Goal: Find specific page/section: Find specific page/section

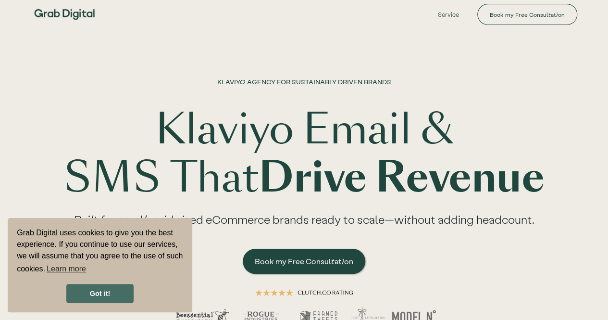
click at [97, 290] on link "Got it!" at bounding box center [99, 292] width 67 height 19
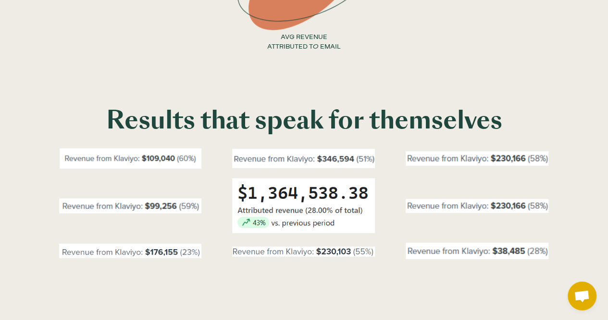
scroll to position [529, 0]
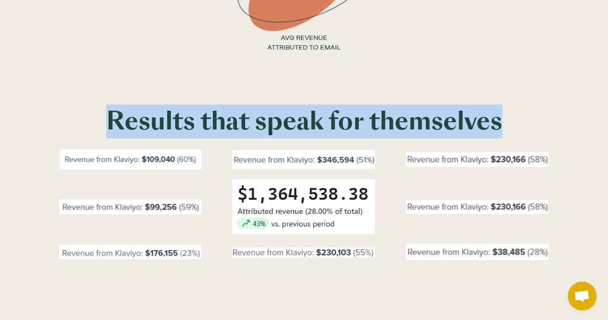
drag, startPoint x: 126, startPoint y: 119, endPoint x: 522, endPoint y: 119, distance: 395.9
click at [522, 119] on h2 "Results that speak for themselves" at bounding box center [304, 121] width 584 height 27
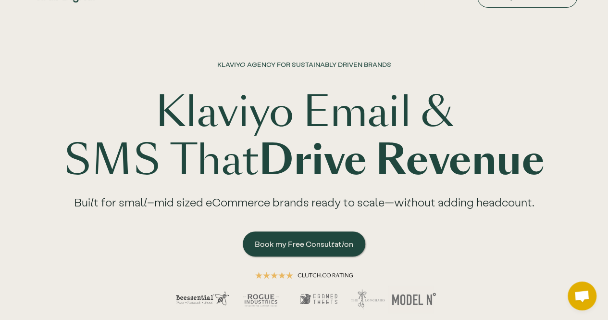
scroll to position [0, 0]
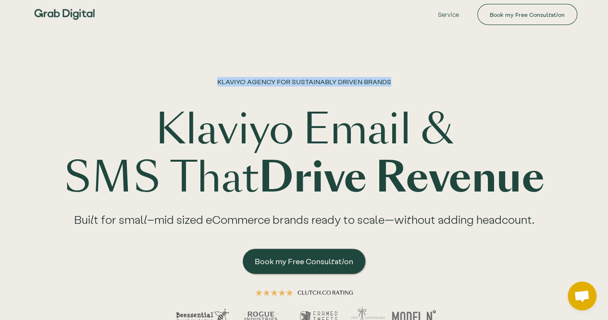
drag, startPoint x: 397, startPoint y: 80, endPoint x: 210, endPoint y: 77, distance: 187.4
click at [210, 77] on div "KLAVIYO AGENCY FOR SUSTAINABLY DRIVEN BRANDS Klaviyo Email & SMS That Drive Rev…" at bounding box center [304, 211] width 588 height 269
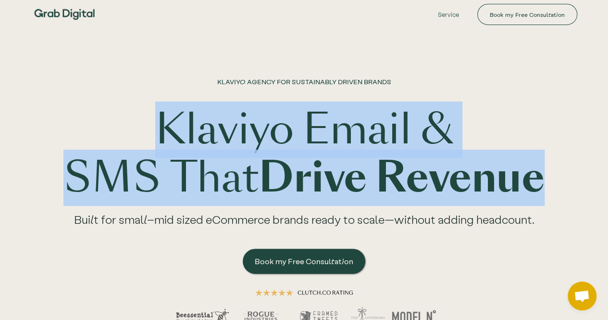
drag, startPoint x: 60, startPoint y: 126, endPoint x: 493, endPoint y: 172, distance: 435.4
click at [493, 172] on h1 "Klaviyo Email & SMS That Drive Revenue" at bounding box center [304, 154] width 588 height 96
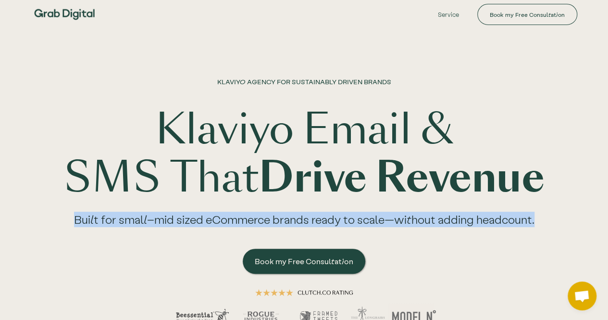
drag, startPoint x: 60, startPoint y: 212, endPoint x: 556, endPoint y: 219, distance: 496.4
click at [556, 219] on div "KLAVIYO AGENCY FOR SUSTAINABLY DRIVEN BRANDS Klaviyo Email & SMS That Drive Rev…" at bounding box center [304, 211] width 588 height 269
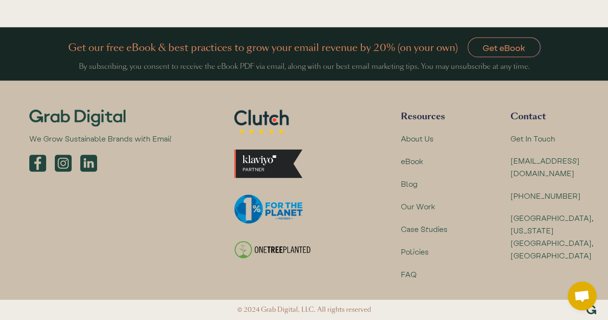
scroll to position [3105, 0]
drag, startPoint x: 26, startPoint y: 111, endPoint x: 163, endPoint y: 115, distance: 137.0
click at [163, 115] on div "We Grow Sustainable Brands with Email" at bounding box center [123, 141] width 222 height 82
click at [166, 114] on div "We Grow Sustainable Brands with Email" at bounding box center [111, 141] width 164 height 62
click at [62, 159] on img at bounding box center [63, 163] width 17 height 17
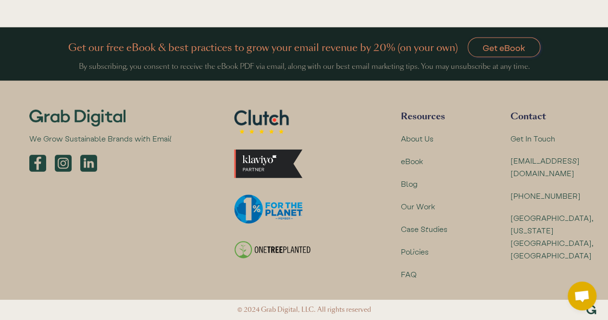
click at [89, 161] on img at bounding box center [88, 163] width 17 height 17
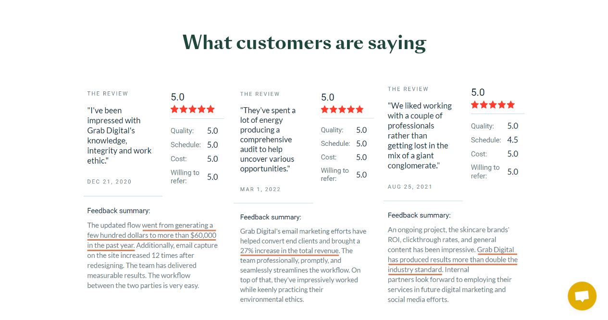
scroll to position [1874, 0]
